Goal: Task Accomplishment & Management: Manage account settings

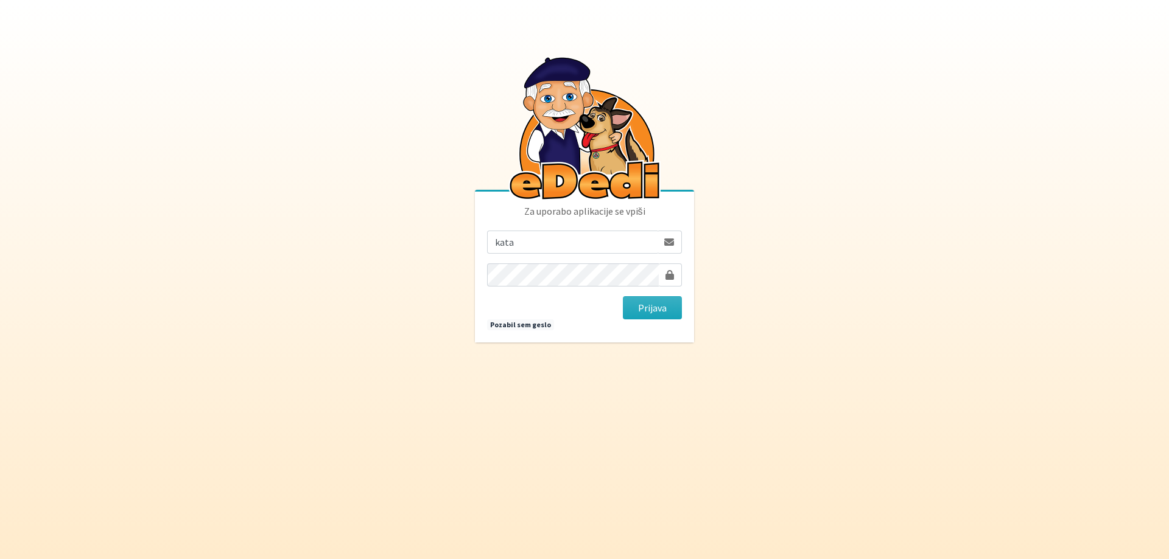
type input "[PERSON_NAME][EMAIL_ADDRESS][DOMAIN_NAME]"
click at [659, 307] on button "Prijava" at bounding box center [652, 307] width 59 height 23
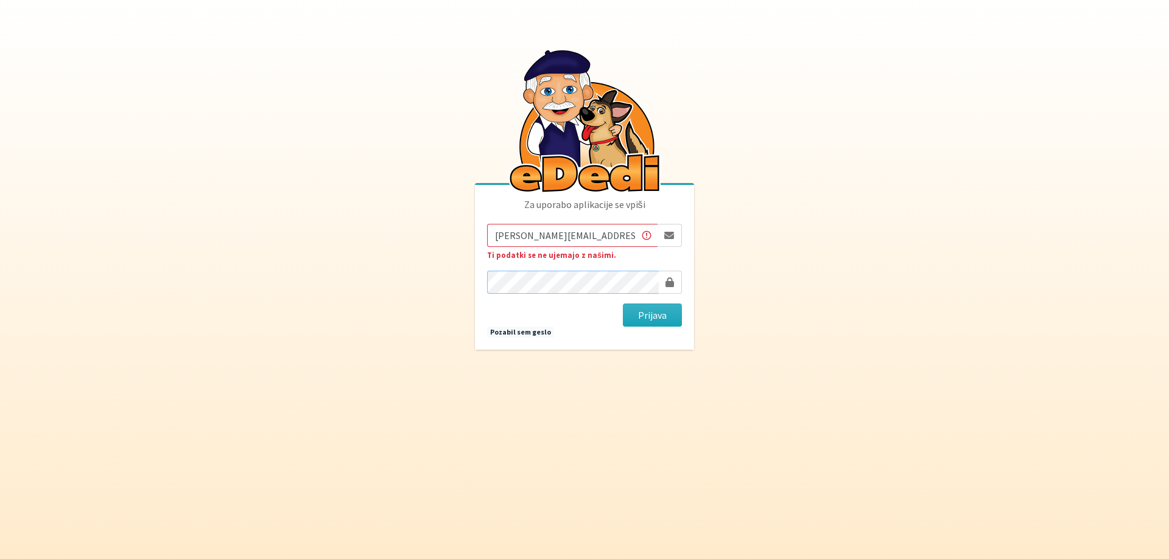
click at [623, 304] on button "Prijava" at bounding box center [652, 315] width 59 height 23
